Goal: Obtain resource: Download file/media

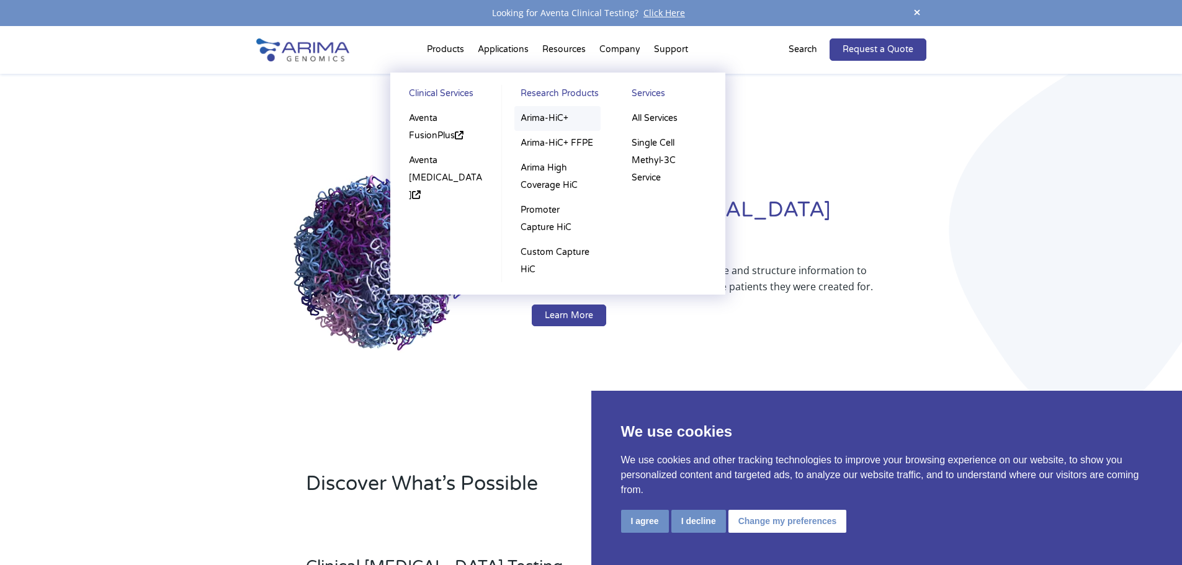
click at [552, 118] on link "Arima-HiC+" at bounding box center [557, 118] width 86 height 25
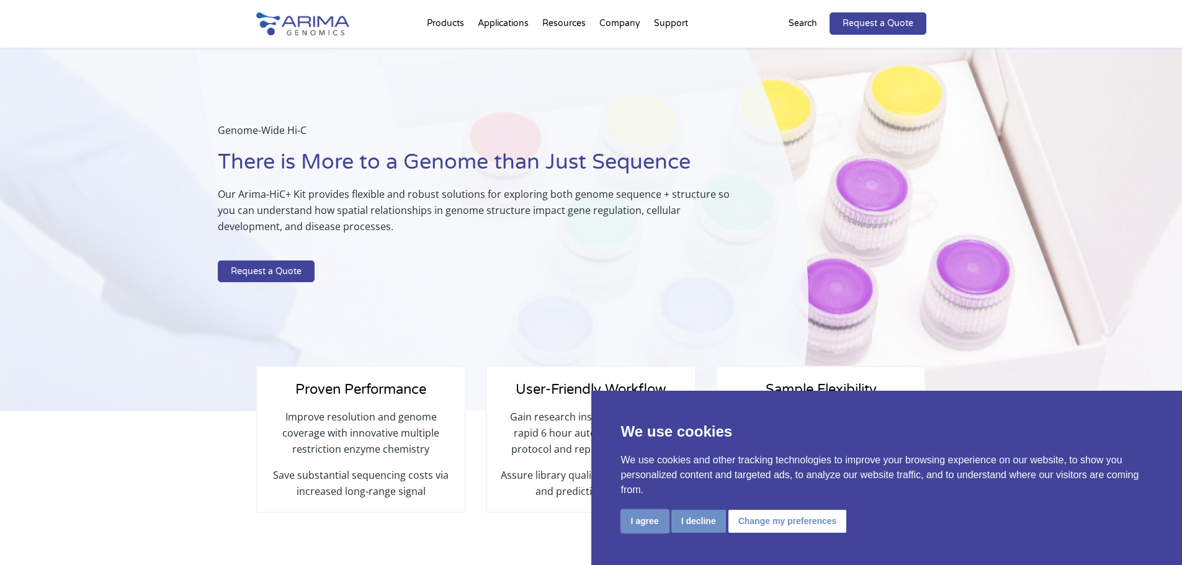
click at [645, 526] on button "I agree" at bounding box center [645, 521] width 48 height 23
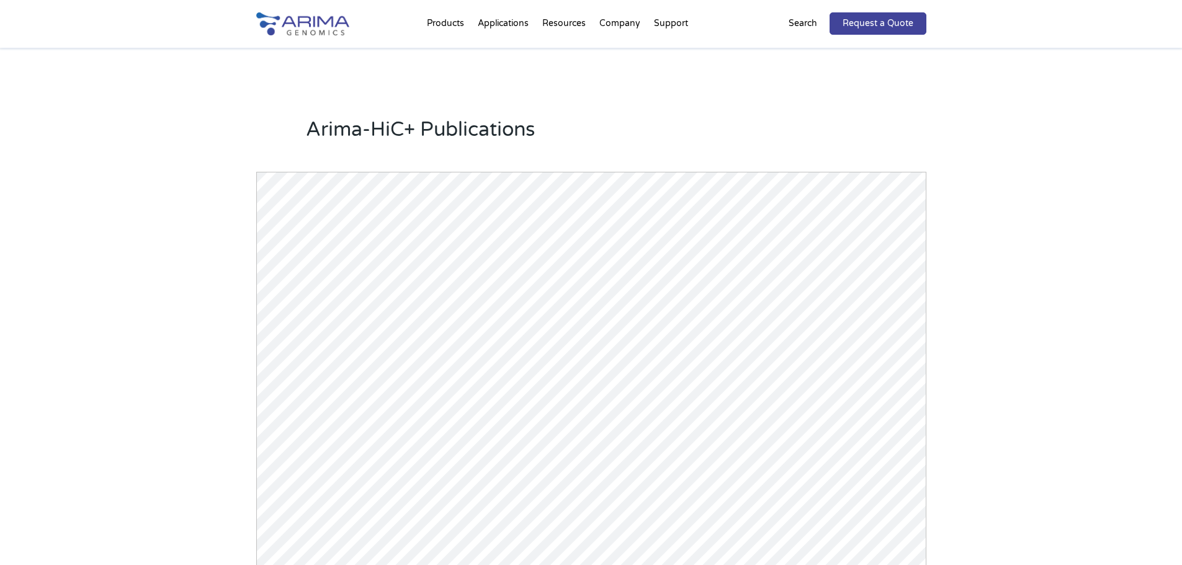
scroll to position [1377, 0]
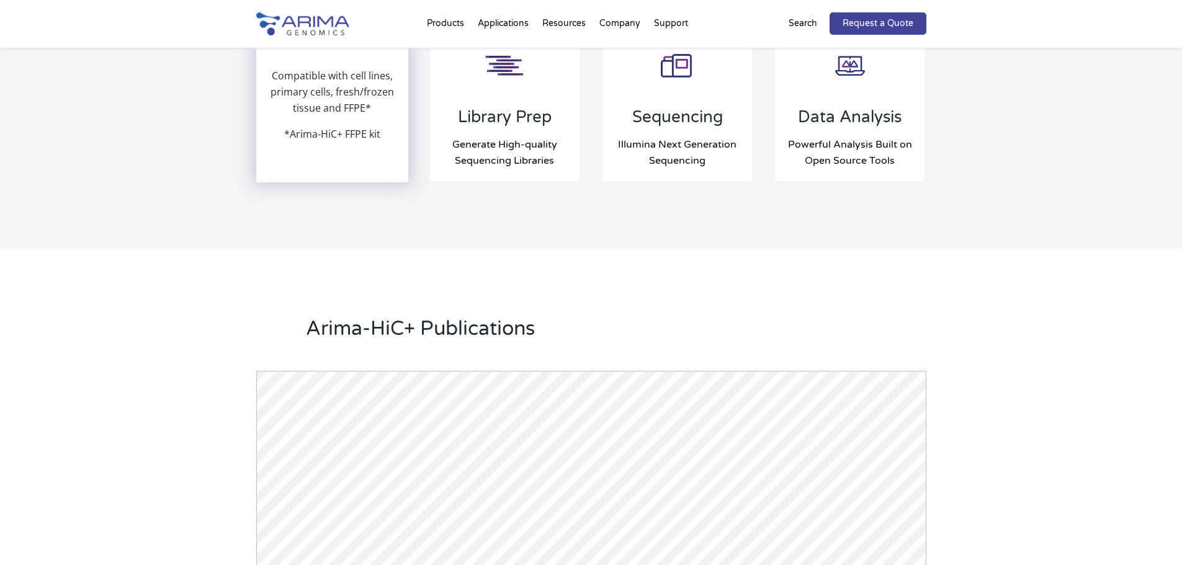
click at [355, 120] on p "Compatible with cell lines, primary cells, fresh/frozen tissue and FFPE*" at bounding box center [332, 97] width 150 height 58
click at [328, 136] on p "*Arima-HiC+ FFPE kit" at bounding box center [332, 134] width 96 height 16
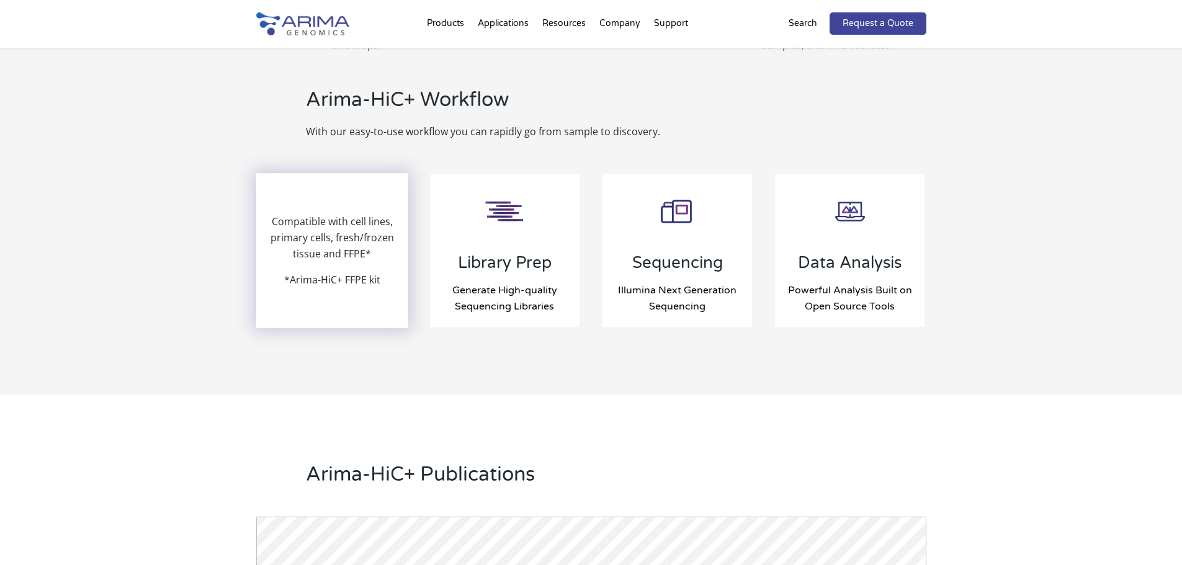
scroll to position [1228, 0]
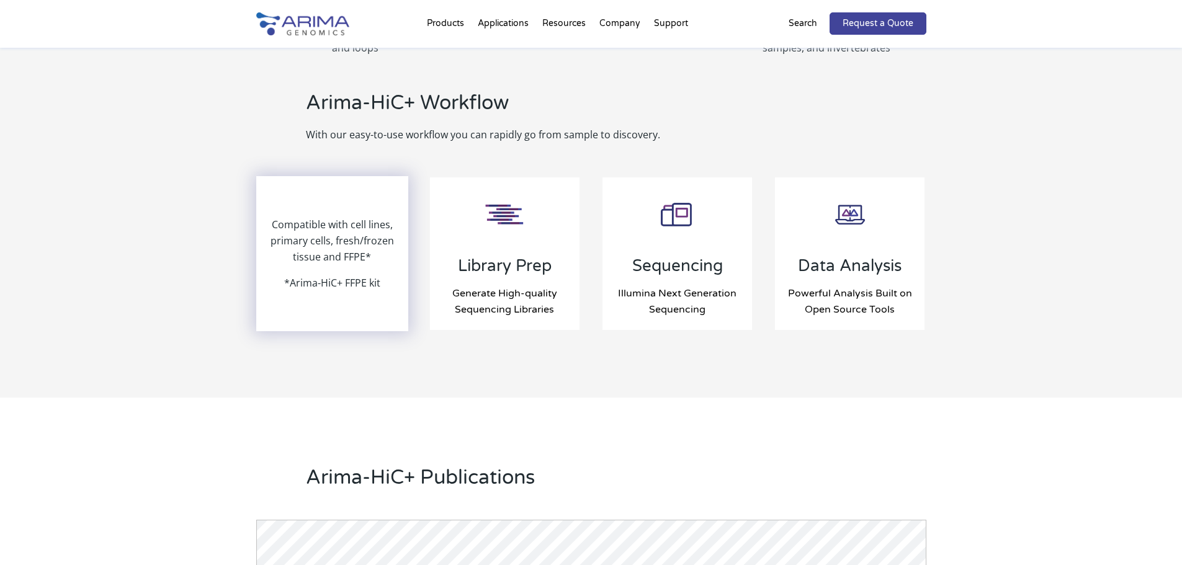
click at [348, 248] on p "Compatible with cell lines, primary cells, fresh/frozen tissue and FFPE*" at bounding box center [332, 245] width 150 height 58
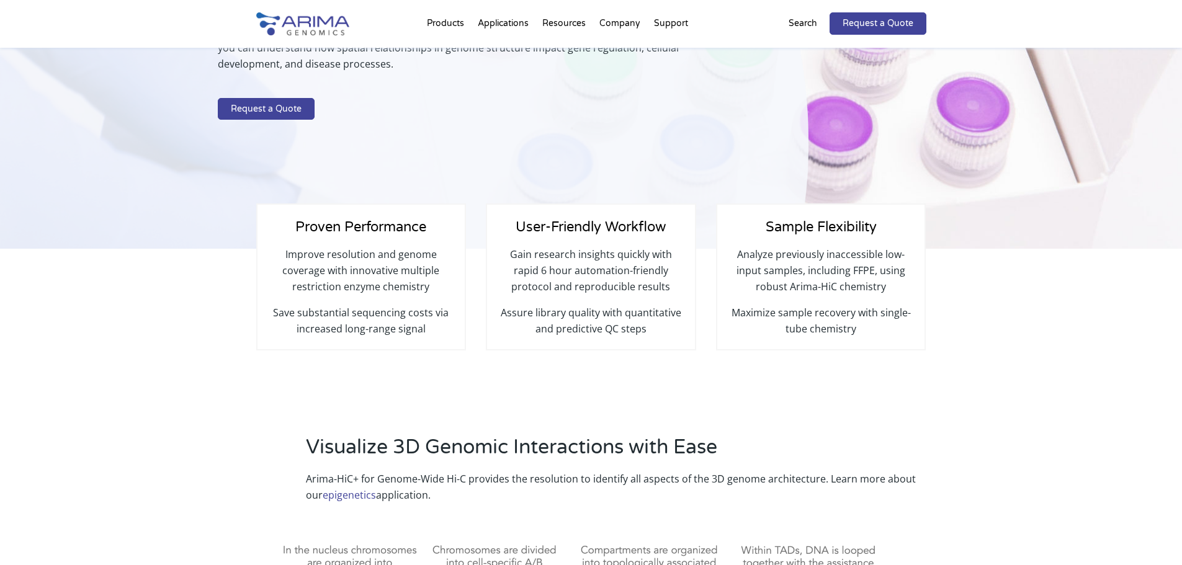
scroll to position [0, 0]
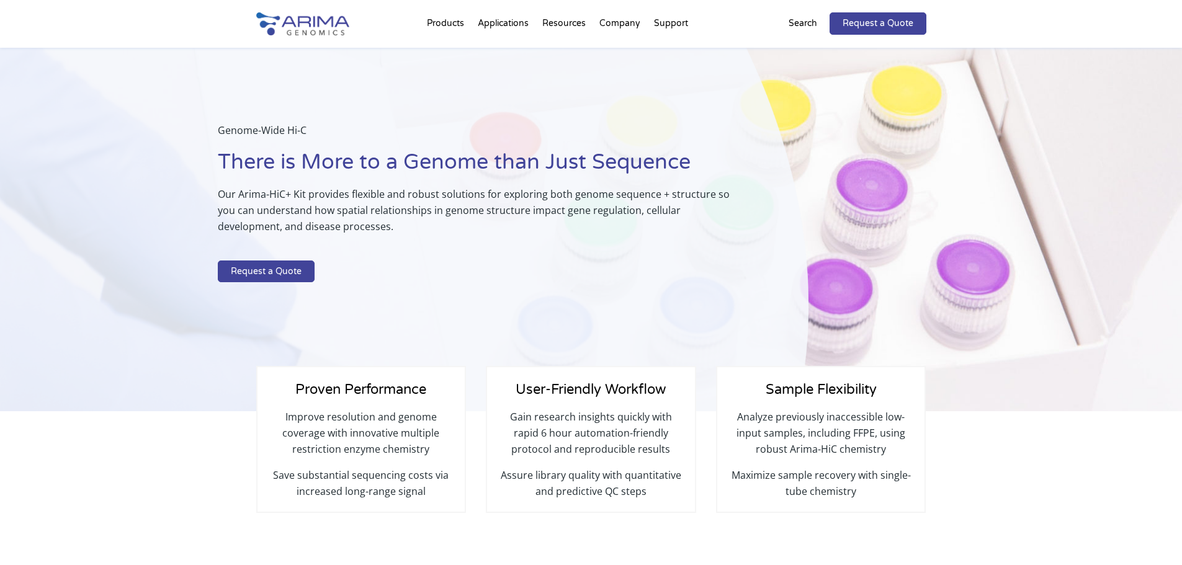
click at [551, 377] on div "User-Friendly Workflow Gain research insights quickly with rapid 6 hour automat…" at bounding box center [591, 439] width 210 height 147
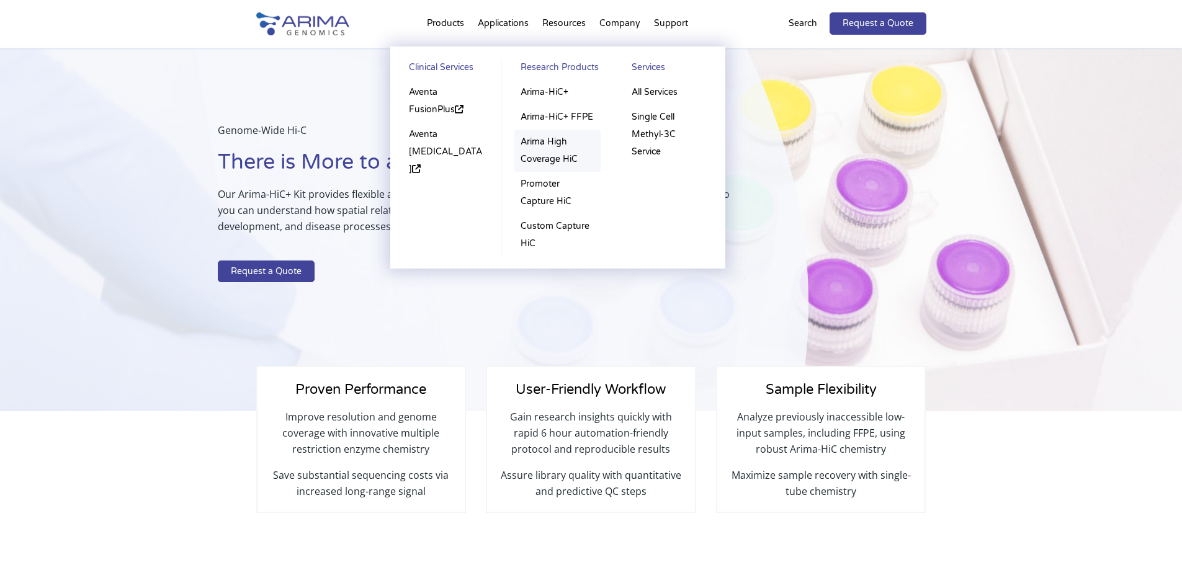
click at [533, 138] on link "Arima High Coverage HiC" at bounding box center [557, 151] width 86 height 42
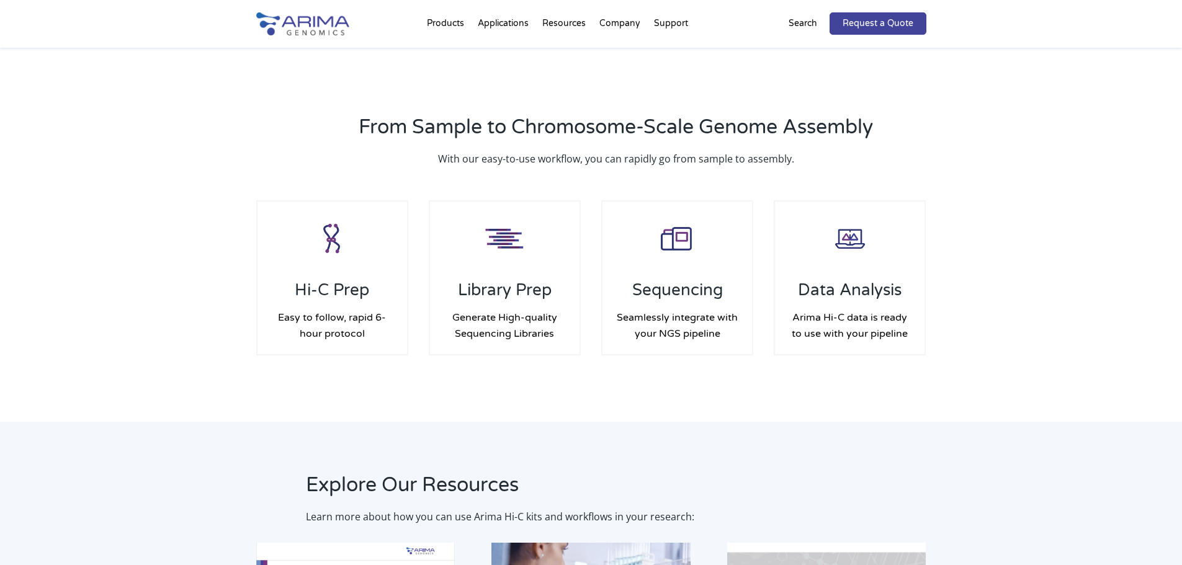
scroll to position [1762, 0]
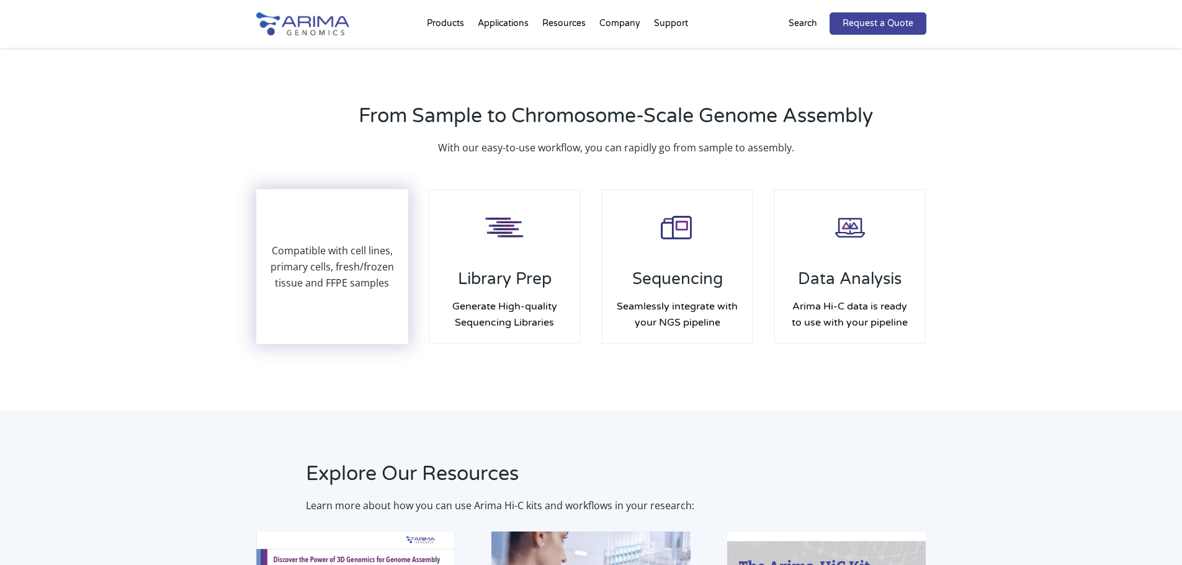
click at [352, 262] on p "Compatible with cell lines, primary cells, fresh/frozen tissue and FFPE samples" at bounding box center [332, 267] width 150 height 48
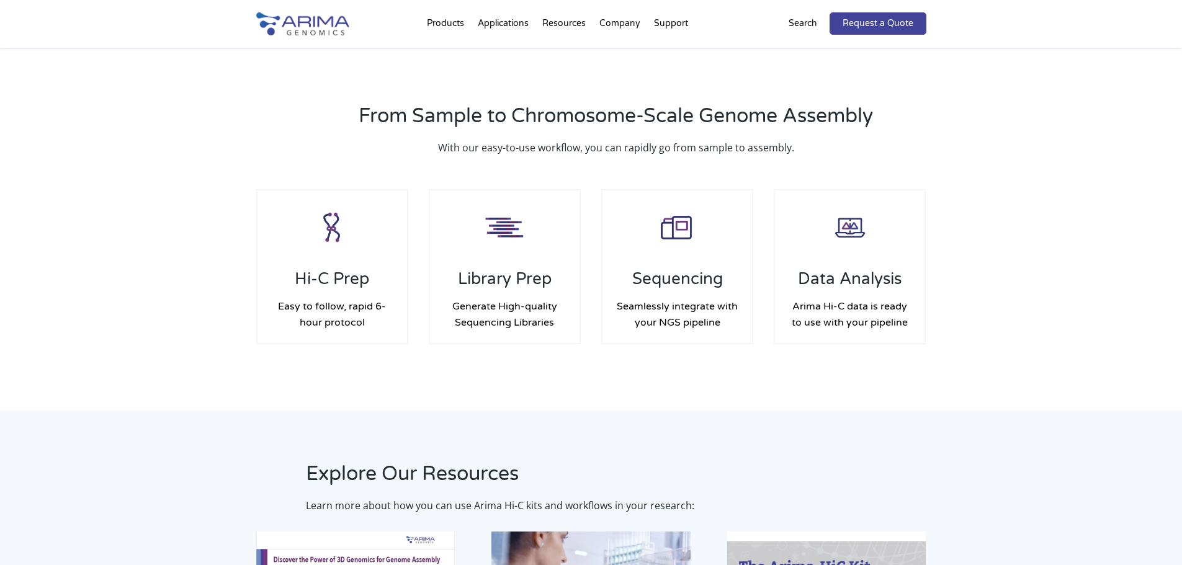
click at [798, 19] on p "Search" at bounding box center [802, 24] width 29 height 16
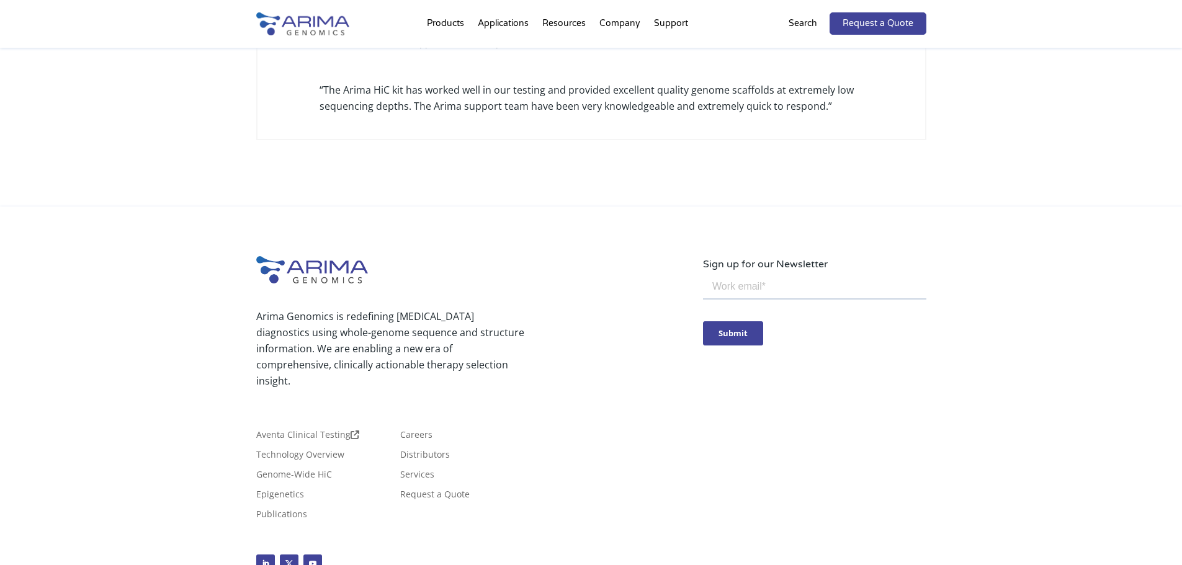
scroll to position [3865, 0]
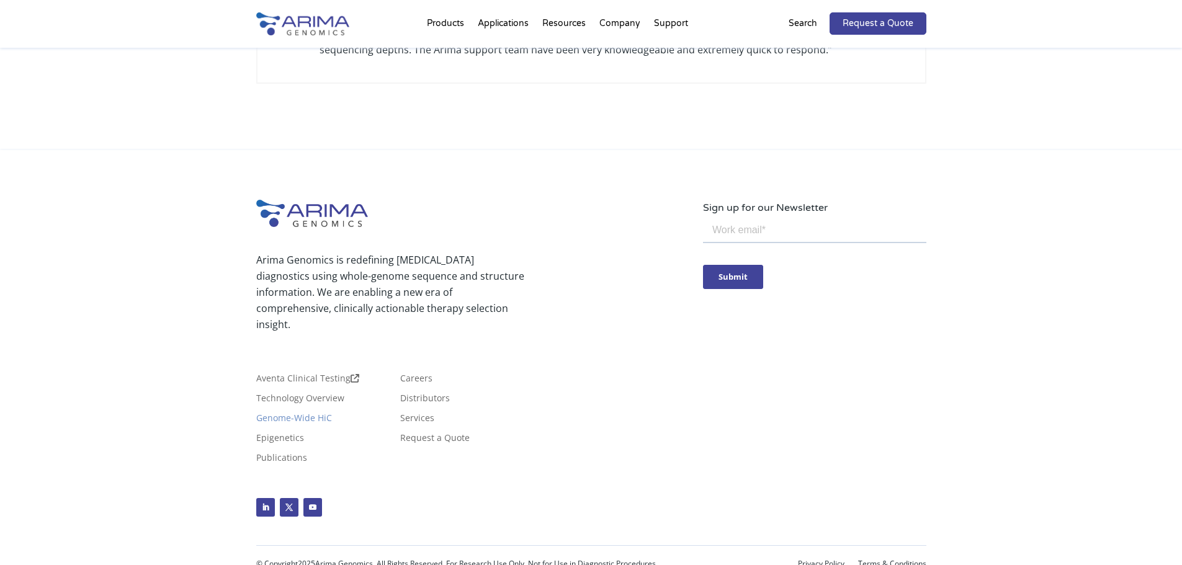
click at [292, 414] on link "Genome-Wide HiC" at bounding box center [294, 421] width 76 height 14
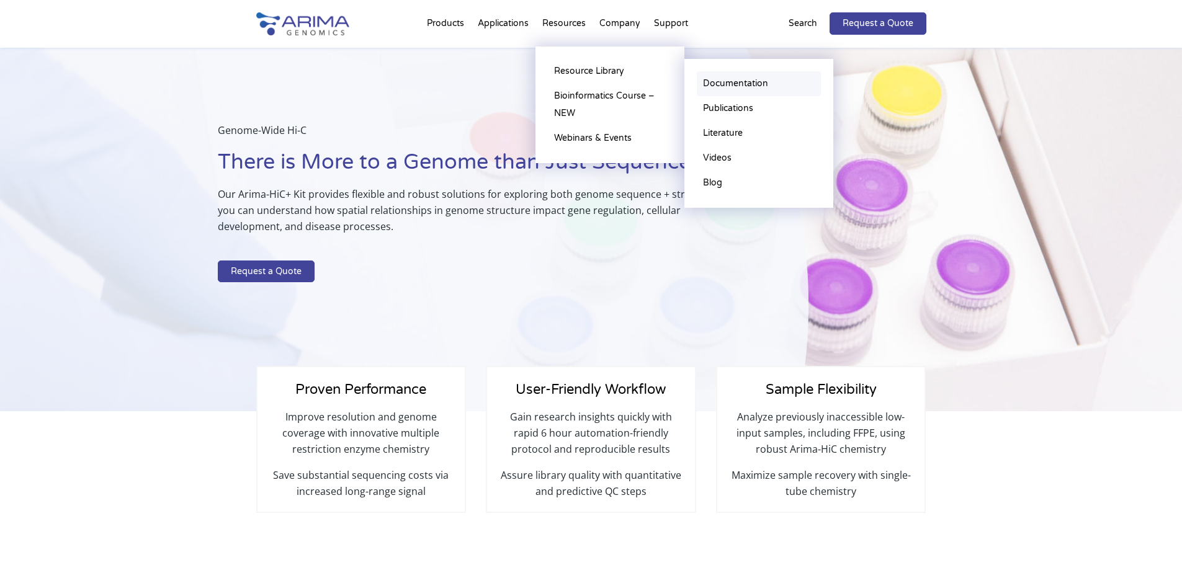
click at [726, 83] on link "Documentation" at bounding box center [759, 83] width 124 height 25
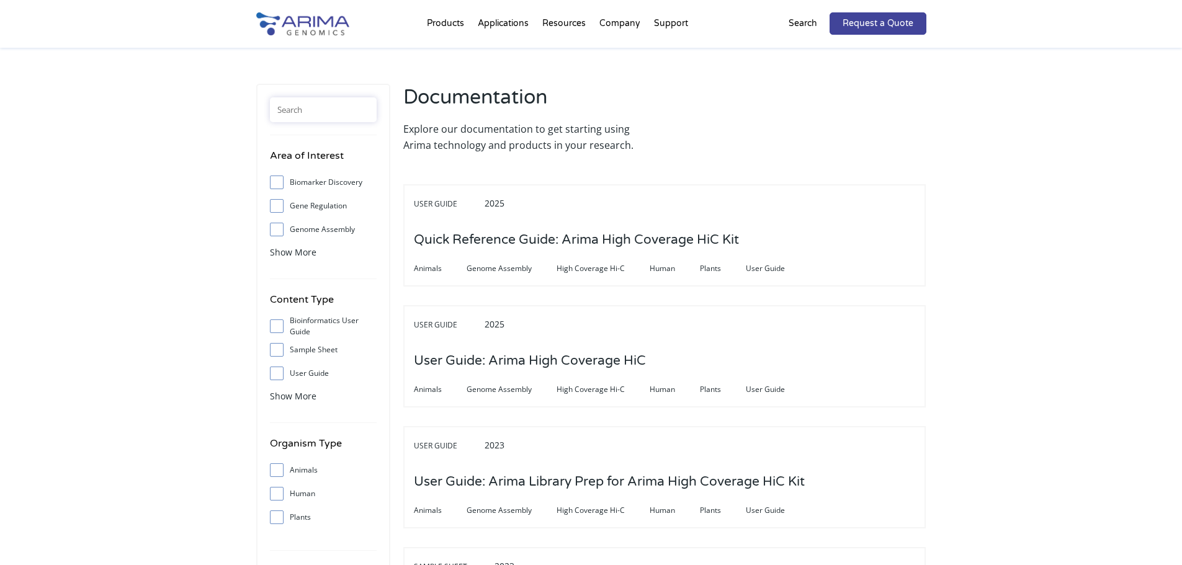
click at [326, 107] on input "text" at bounding box center [323, 109] width 107 height 25
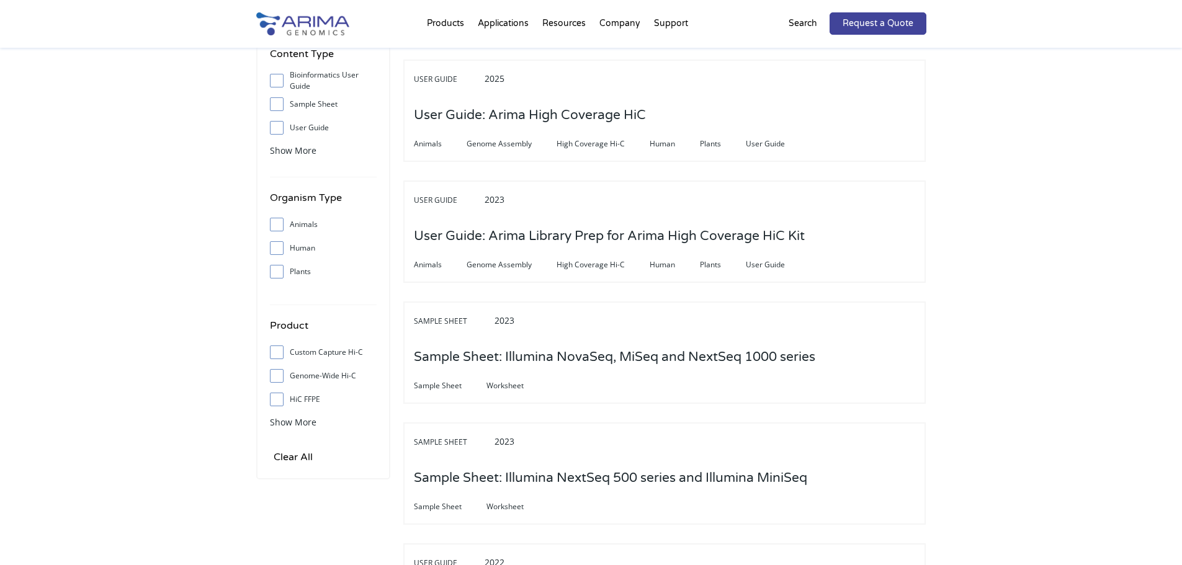
scroll to position [248, 0]
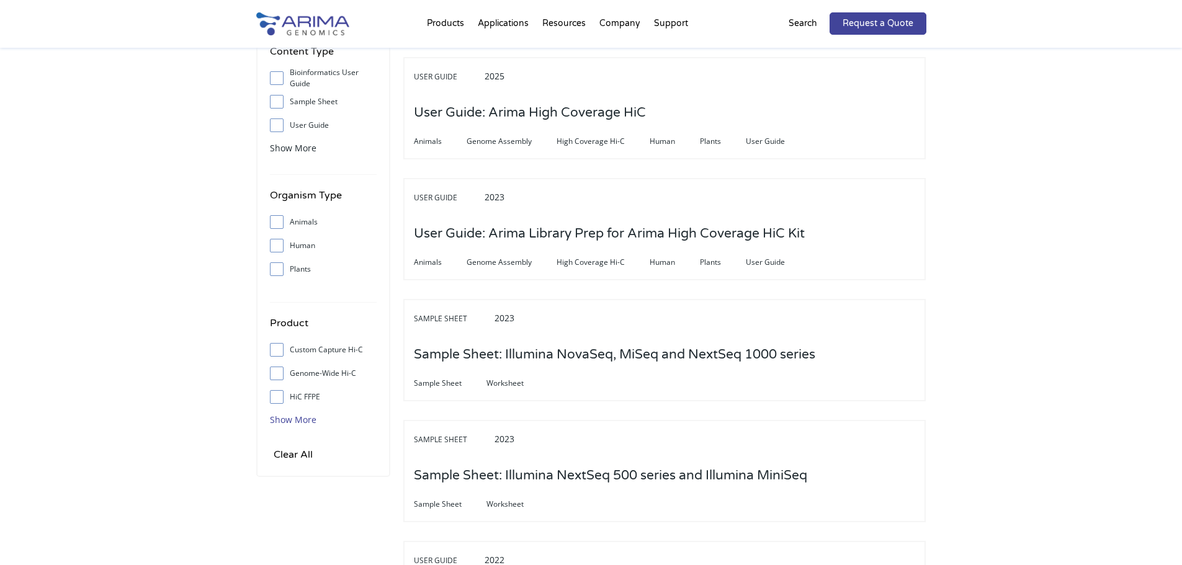
click at [293, 421] on span "Show More" at bounding box center [293, 420] width 47 height 12
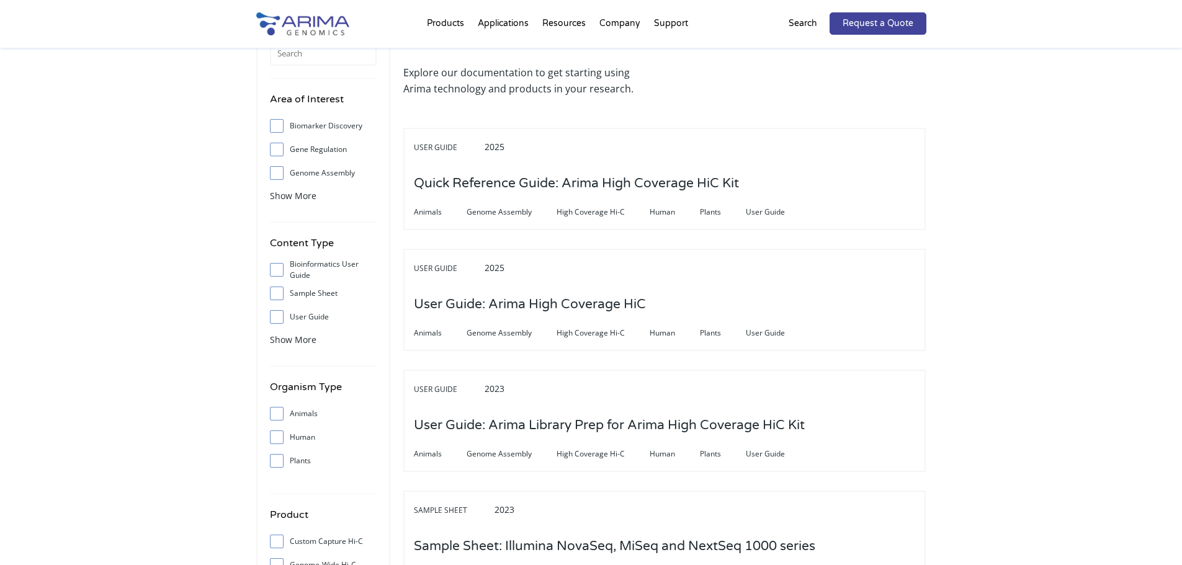
scroll to position [50, 0]
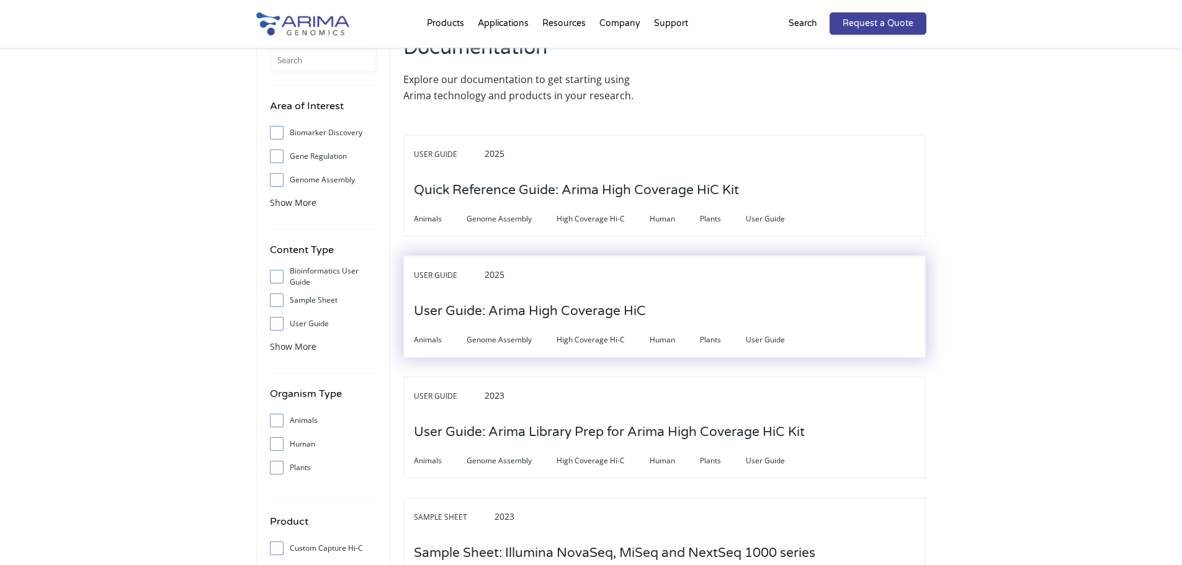
click at [557, 303] on h3 "User Guide: Arima High Coverage HiC" at bounding box center [530, 311] width 232 height 38
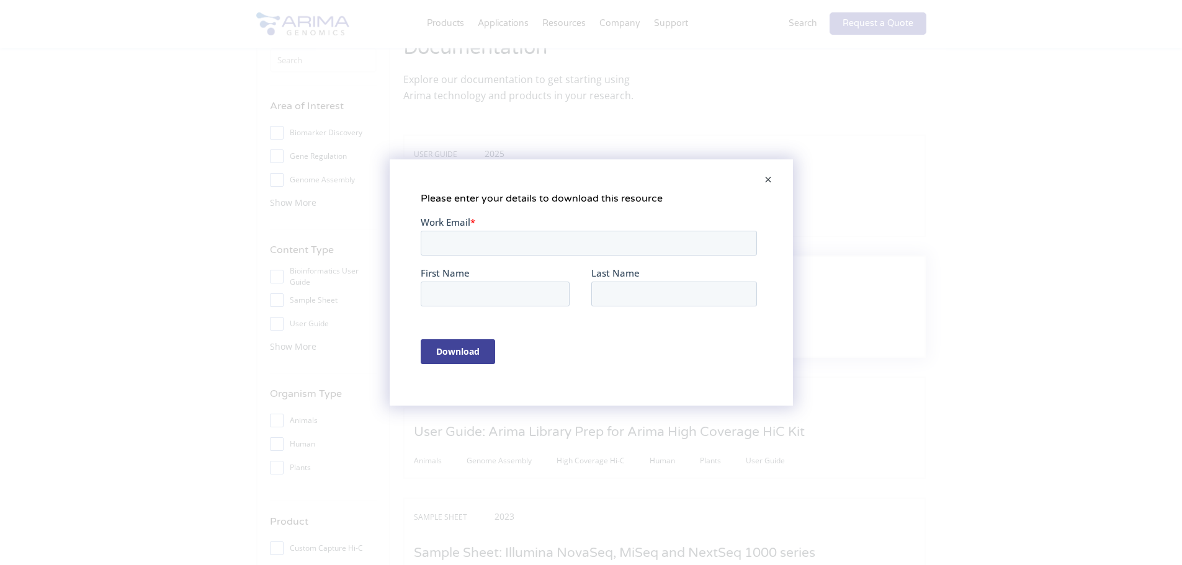
scroll to position [0, 0]
click at [547, 248] on input "Work Email *" at bounding box center [588, 243] width 336 height 25
type input "baekkon@macrogen.com"
type input "Kon"
type input "Baek"
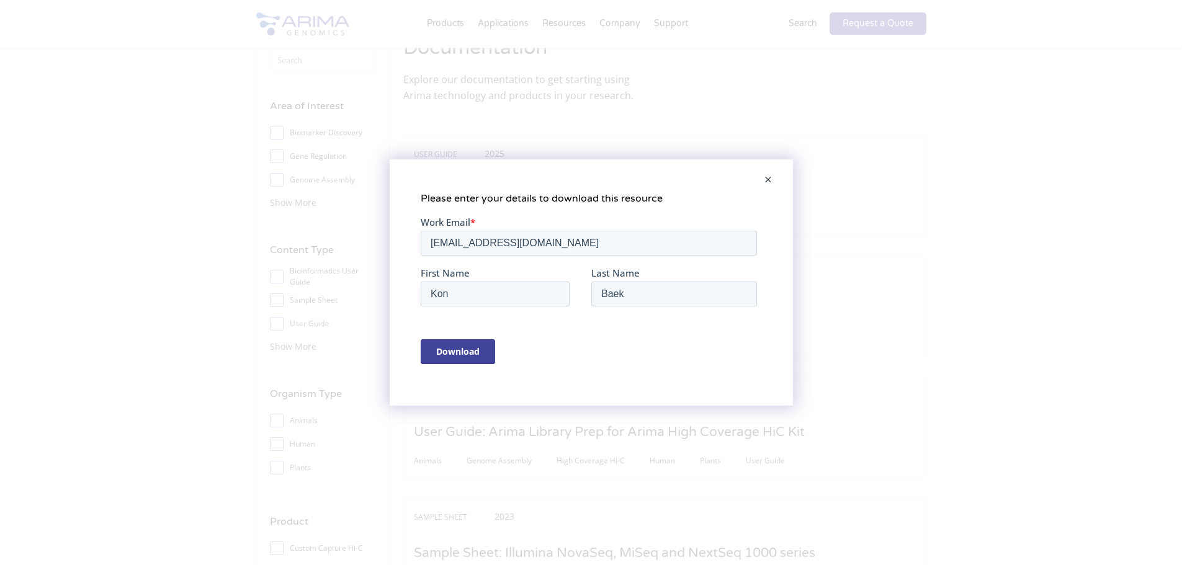
click at [471, 367] on div "Download" at bounding box center [590, 352] width 341 height 46
click at [463, 355] on input "Download" at bounding box center [457, 351] width 74 height 25
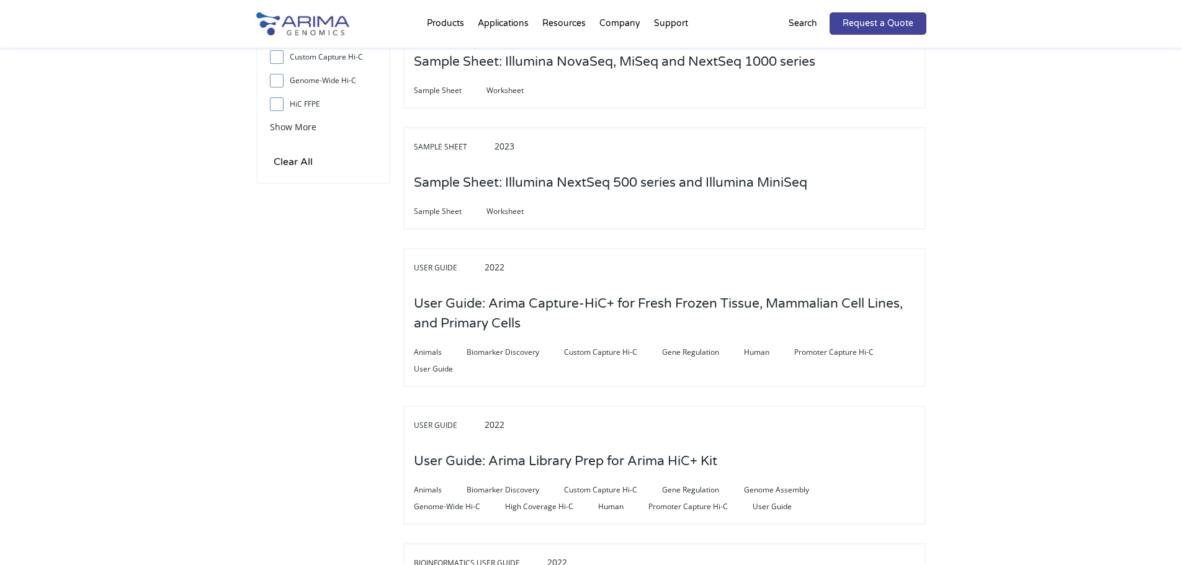
scroll to position [546, 0]
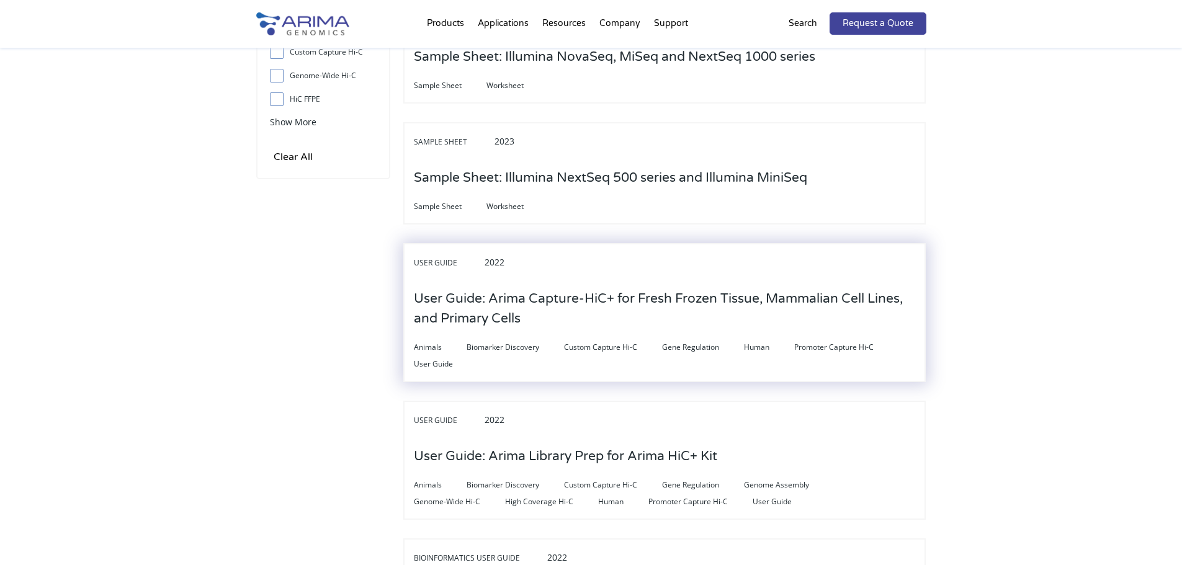
click at [515, 298] on h3 "User Guide: Arima Capture-HiC+ for Fresh Frozen Tissue, Mammalian Cell Lines, a…" at bounding box center [664, 309] width 501 height 58
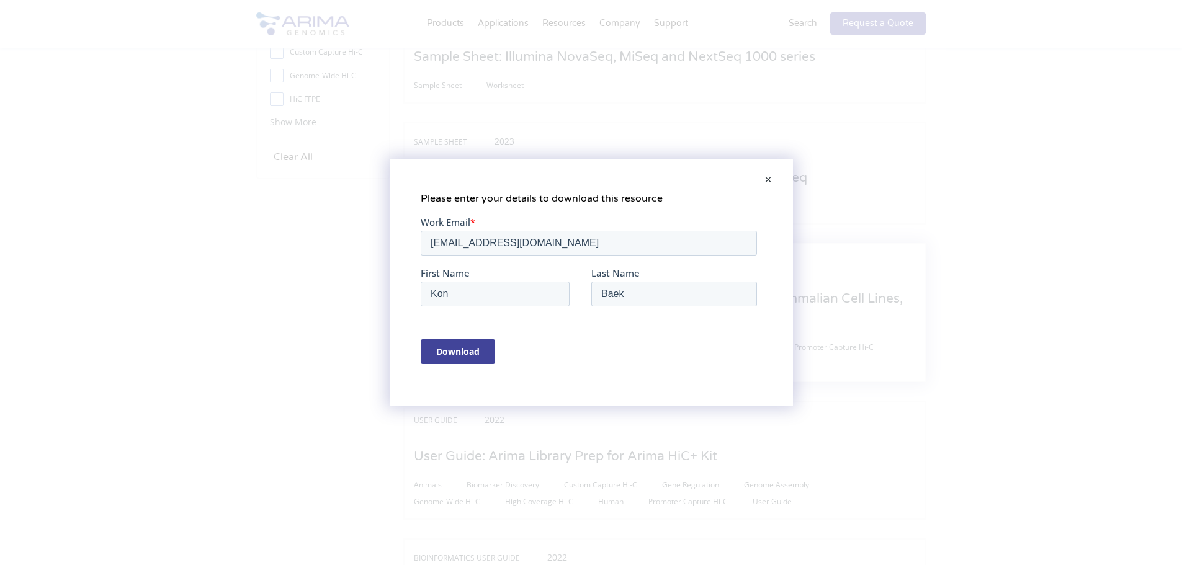
scroll to position [0, 0]
click at [478, 349] on input "Download" at bounding box center [457, 351] width 74 height 25
click at [767, 176] on span at bounding box center [768, 181] width 25 height 30
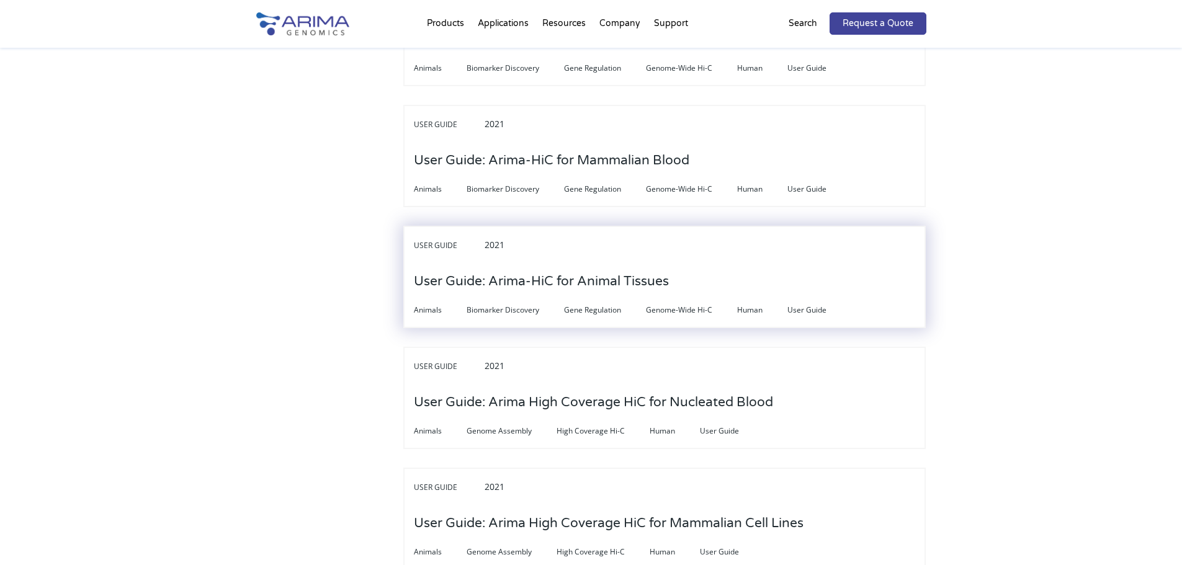
scroll to position [3424, 0]
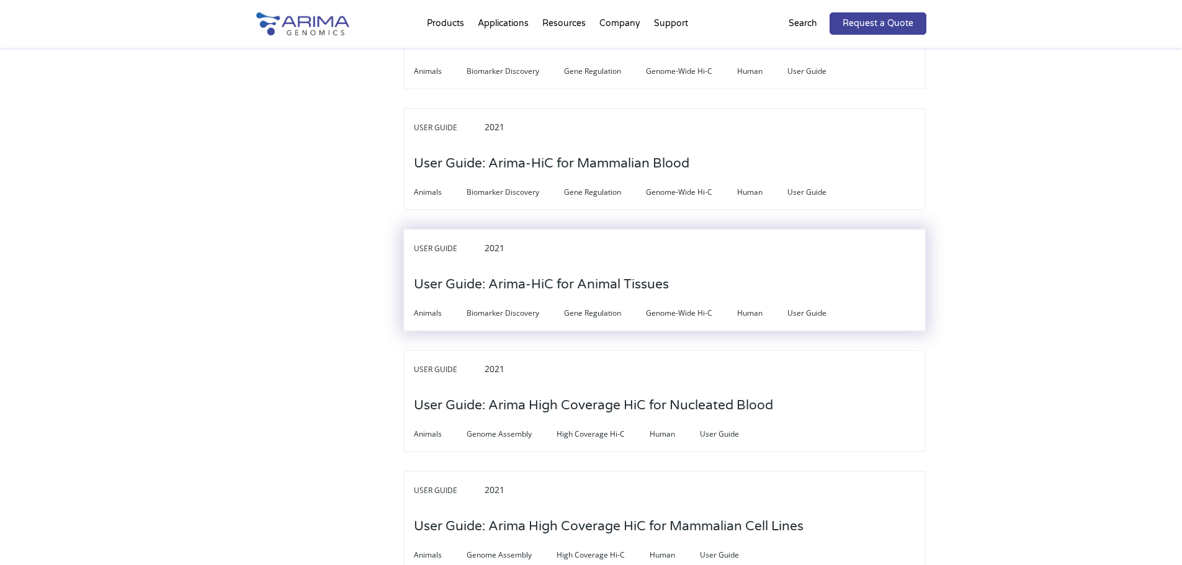
click at [627, 265] on h3 "User Guide: Arima-HiC for Animal Tissues" at bounding box center [541, 284] width 255 height 38
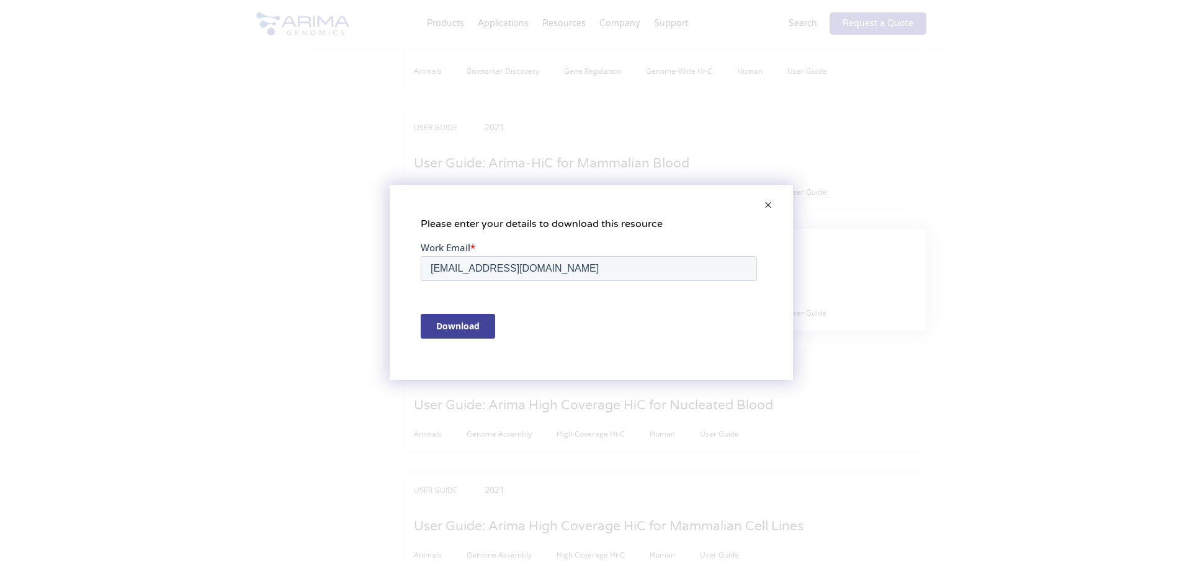
scroll to position [0, 0]
click at [458, 320] on input "Download" at bounding box center [457, 326] width 74 height 25
